Goal: Find contact information: Find contact information

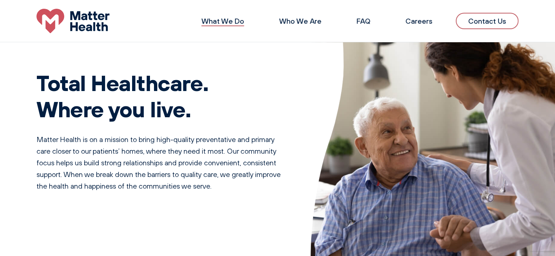
click at [233, 21] on link "What We Do" at bounding box center [222, 20] width 43 height 9
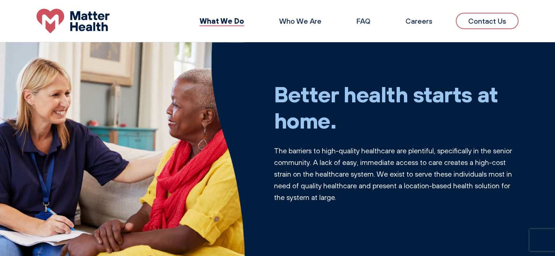
click at [505, 22] on link "Contact Us" at bounding box center [487, 21] width 63 height 16
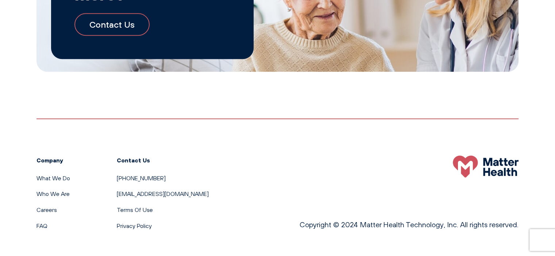
scroll to position [837, 0]
